Goal: Transaction & Acquisition: Purchase product/service

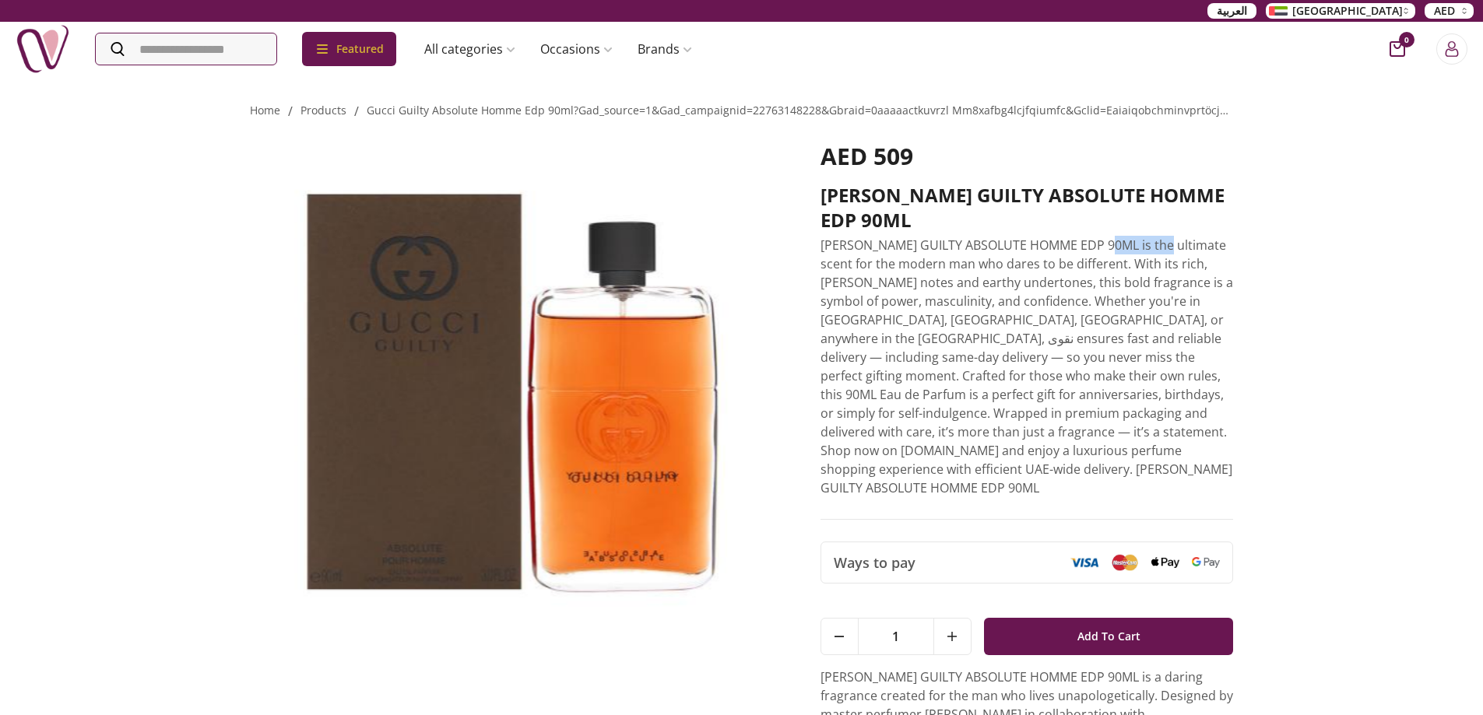
drag, startPoint x: 1104, startPoint y: 226, endPoint x: 1154, endPoint y: 224, distance: 49.8
click at [1162, 236] on p "[PERSON_NAME] GUILTY ABSOLUTE HOMME EDP 90ML is the ultimate scent for the mode…" at bounding box center [1026, 367] width 413 height 262
drag, startPoint x: 887, startPoint y: 244, endPoint x: 1033, endPoint y: 238, distance: 145.7
click at [1033, 238] on p "[PERSON_NAME] GUILTY ABSOLUTE HOMME EDP 90ML is the ultimate scent for the mode…" at bounding box center [1026, 367] width 413 height 262
drag, startPoint x: 1081, startPoint y: 236, endPoint x: 1141, endPoint y: 240, distance: 60.1
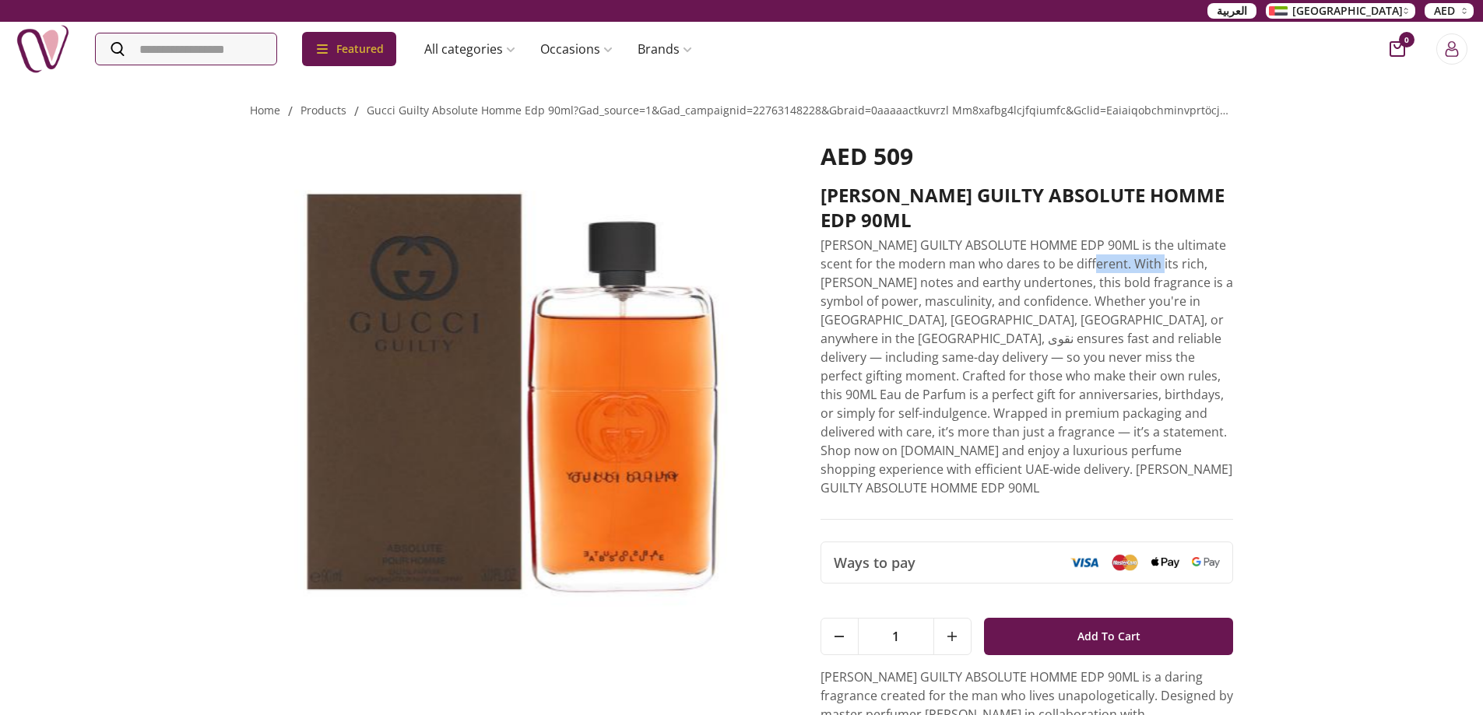
click at [1141, 240] on p "[PERSON_NAME] GUILTY ABSOLUTE HOMME EDP 90ML is the ultimate scent for the mode…" at bounding box center [1026, 367] width 413 height 262
drag, startPoint x: 848, startPoint y: 259, endPoint x: 922, endPoint y: 257, distance: 73.2
click at [922, 257] on p "[PERSON_NAME] GUILTY ABSOLUTE HOMME EDP 90ML is the ultimate scent for the mode…" at bounding box center [1026, 367] width 413 height 262
drag, startPoint x: 977, startPoint y: 254, endPoint x: 1117, endPoint y: 254, distance: 140.1
click at [1117, 254] on p "[PERSON_NAME] GUILTY ABSOLUTE HOMME EDP 90ML is the ultimate scent for the mode…" at bounding box center [1026, 367] width 413 height 262
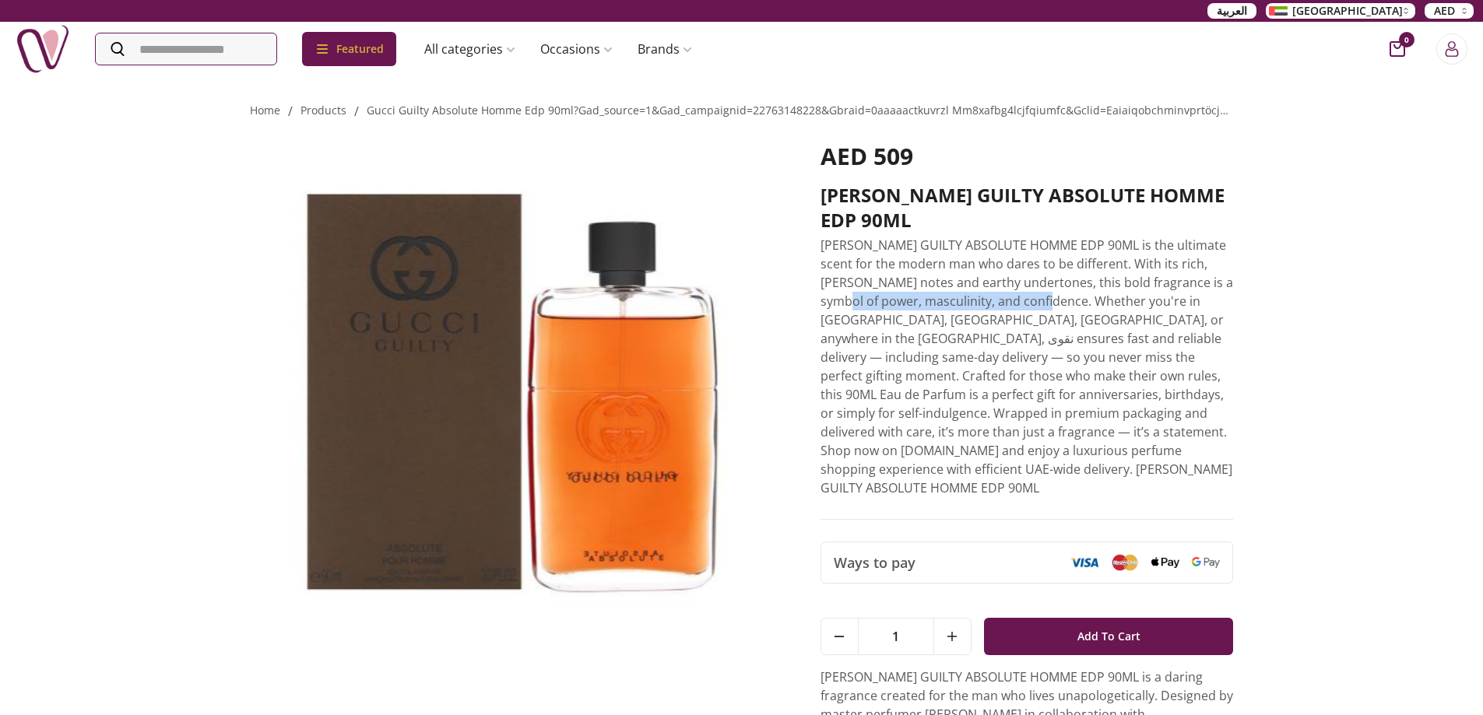
drag, startPoint x: 819, startPoint y: 275, endPoint x: 1035, endPoint y: 280, distance: 216.4
click at [1035, 280] on div "AED 509 [PERSON_NAME] GUILTY ABSOLUTE HOMME EDP 90ML GUCCI GUILTY ABSOLUTE HOMM…" at bounding box center [742, 460] width 984 height 679
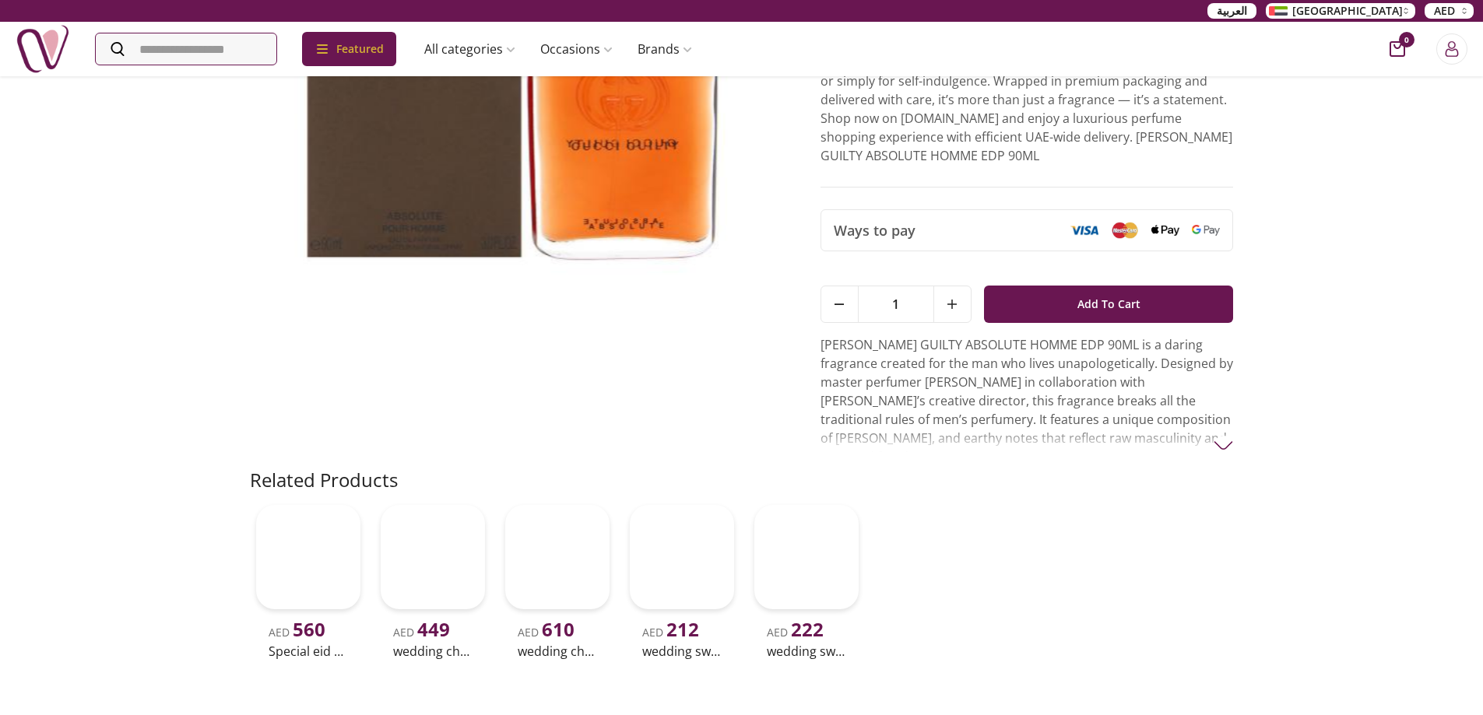
scroll to position [389, 0]
